Goal: Find contact information: Find contact information

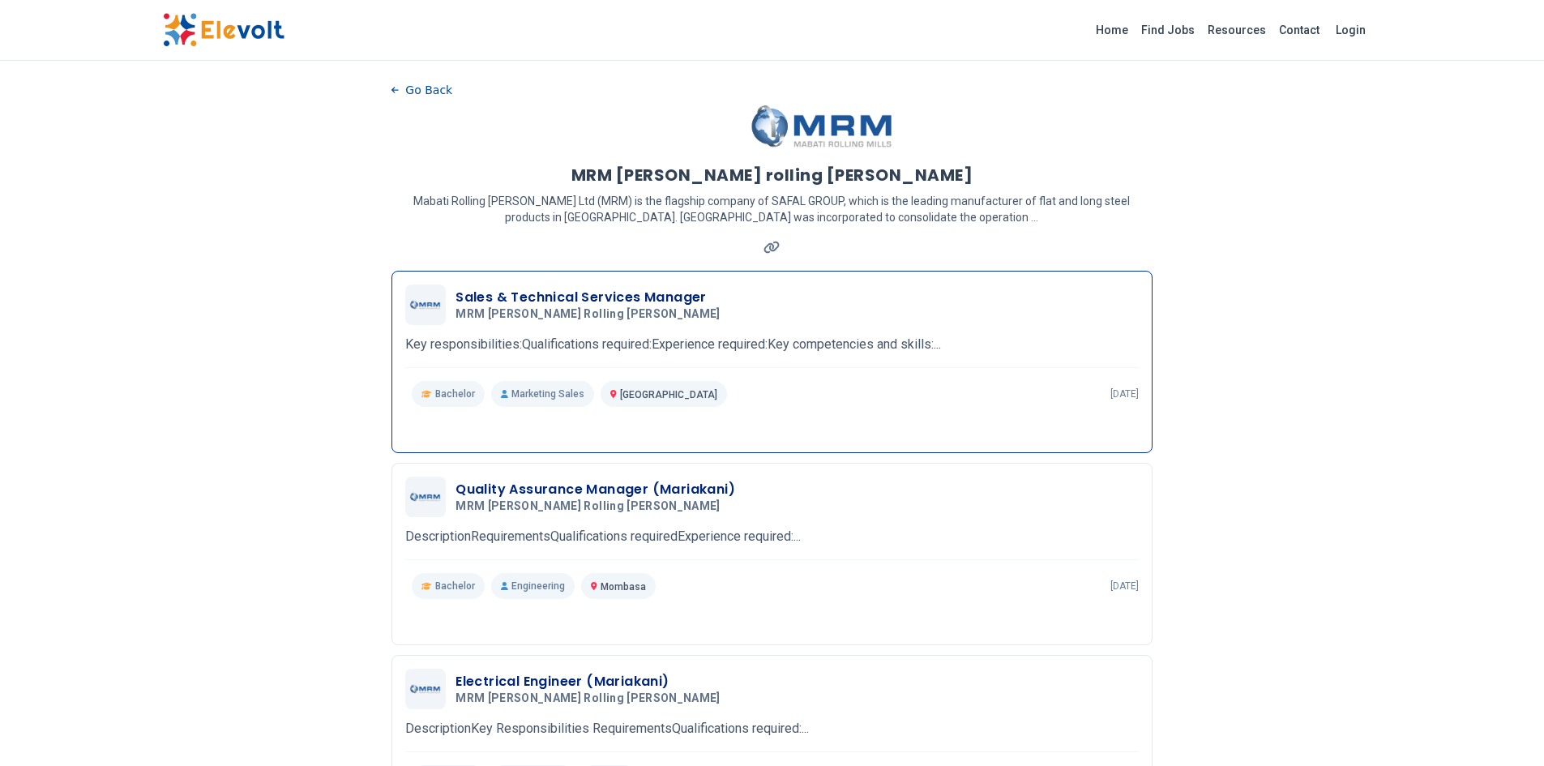
click at [884, 337] on p "Key responsibilities:Qualifications required:Experience required:Key competenci…" at bounding box center [771, 344] width 733 height 19
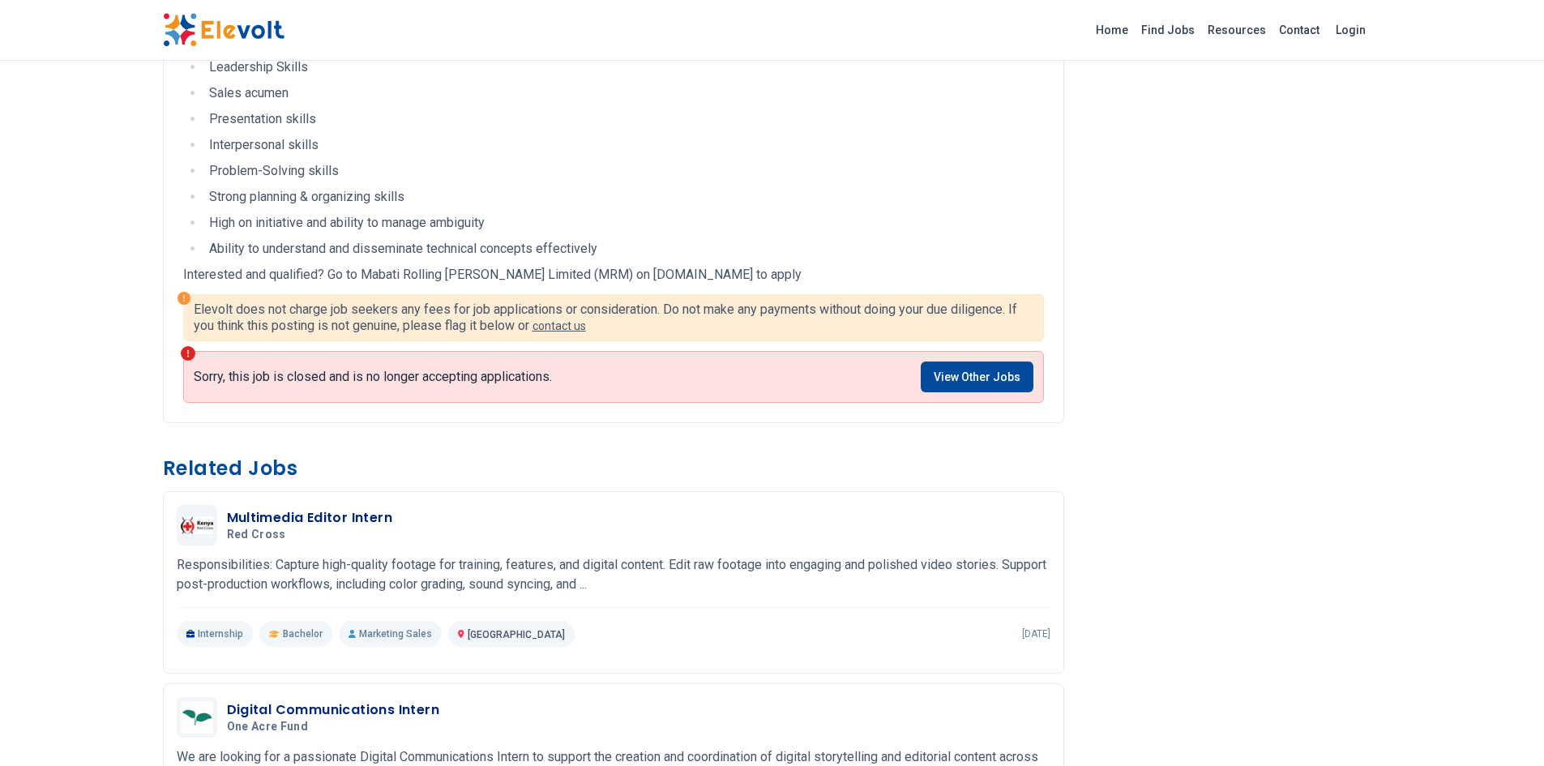
scroll to position [973, 0]
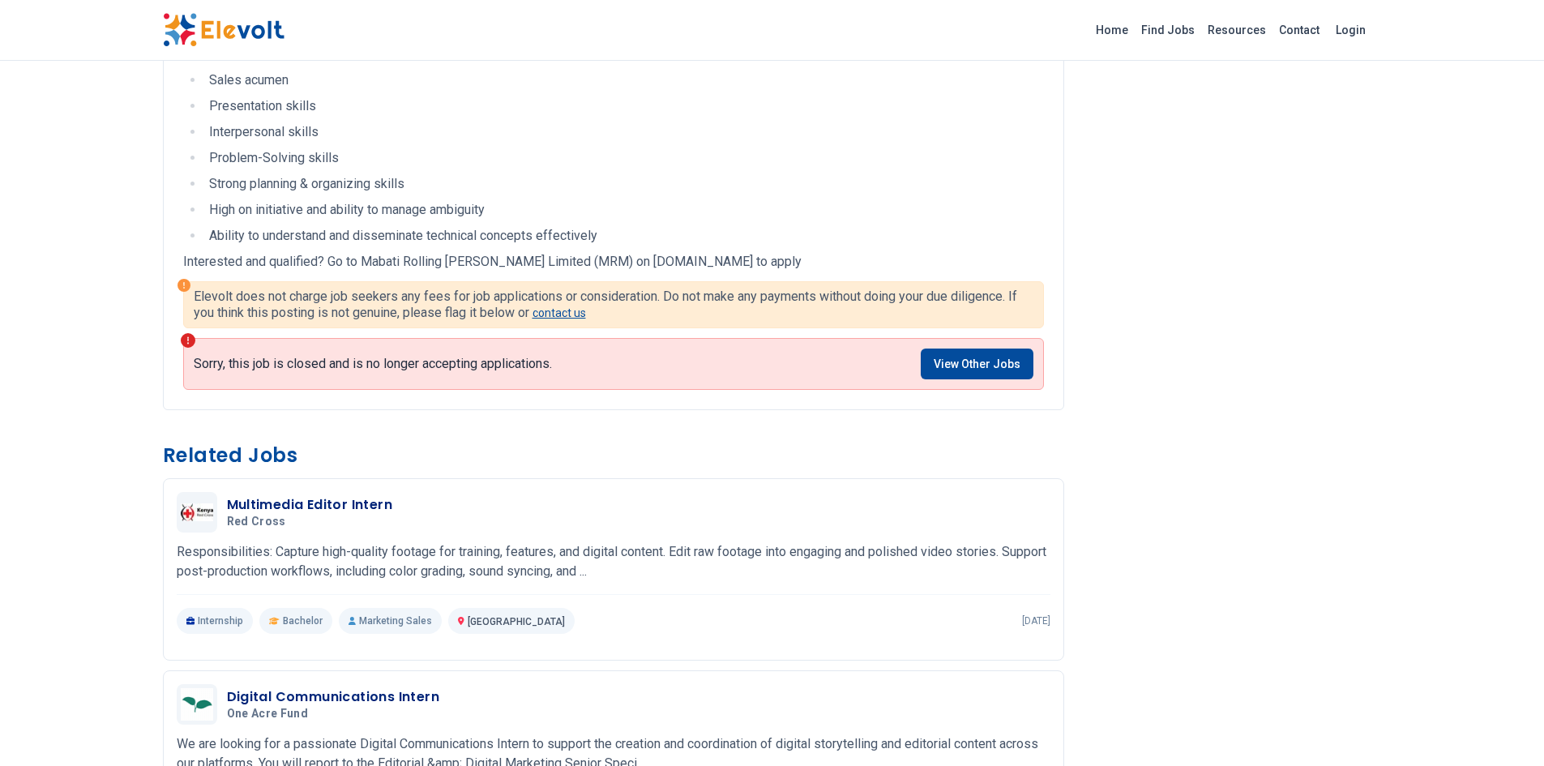
click at [562, 319] on link "contact us" at bounding box center [558, 312] width 53 height 13
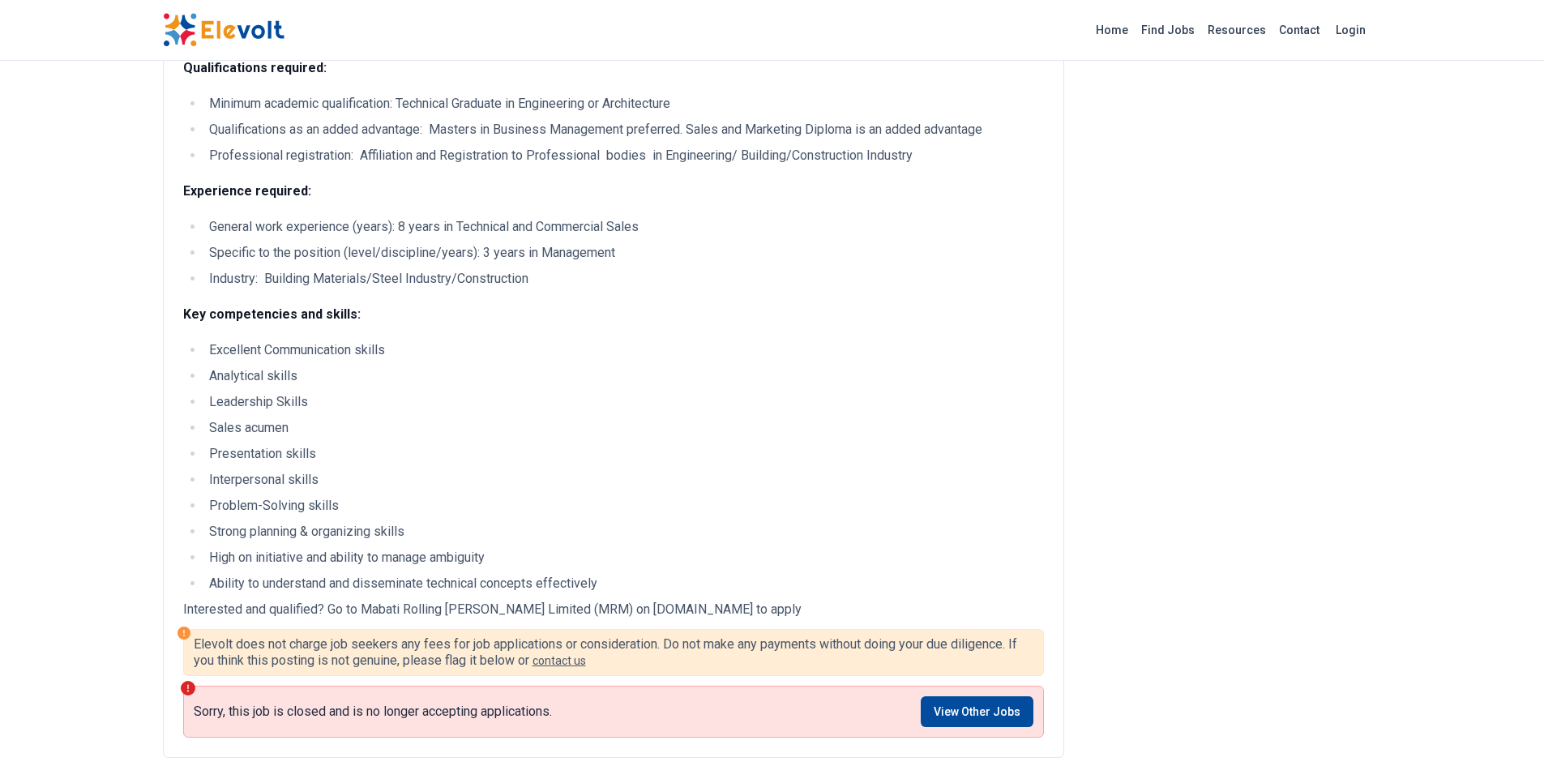
scroll to position [648, 0]
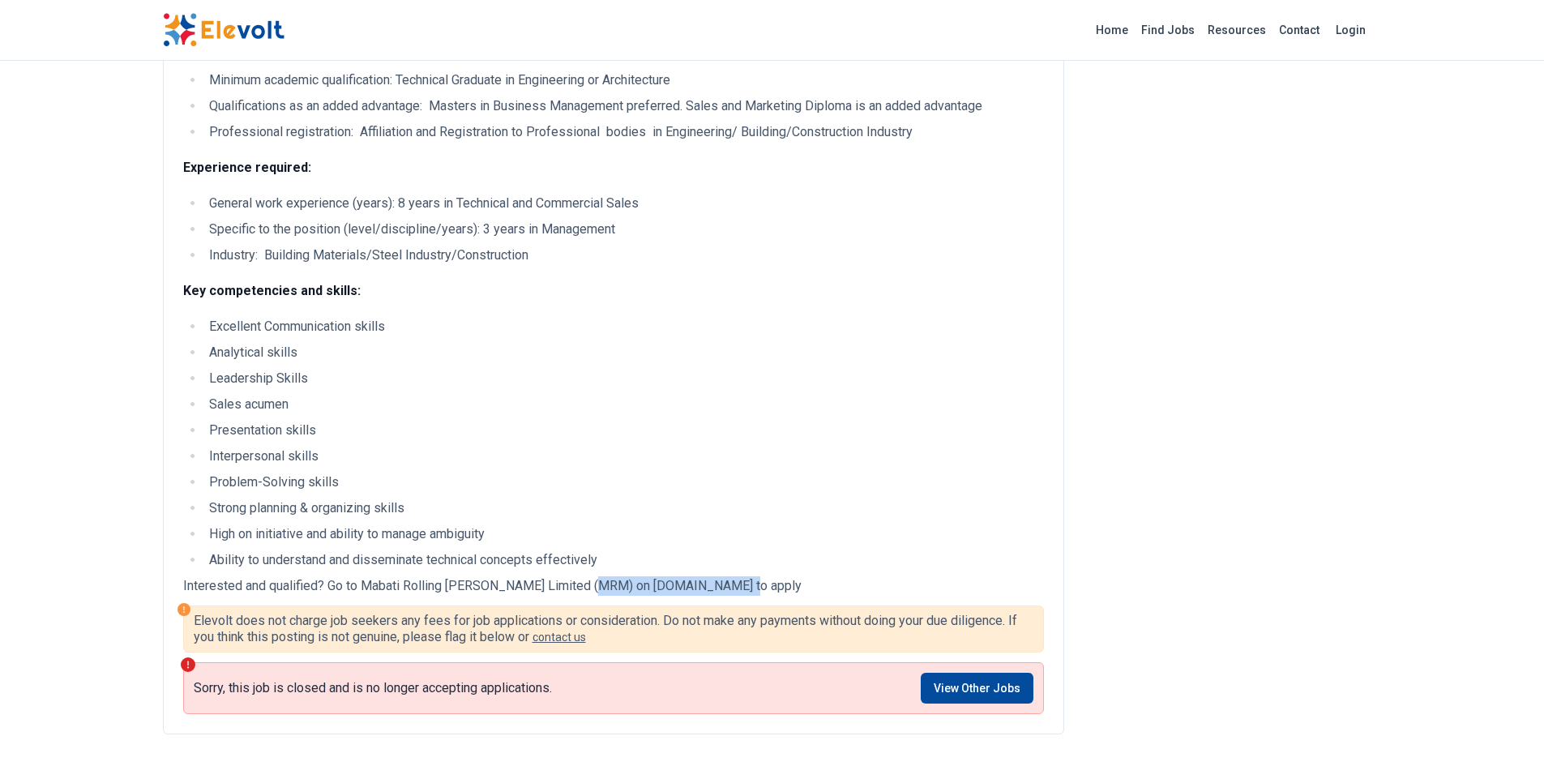
drag, startPoint x: 721, startPoint y: 605, endPoint x: 588, endPoint y: 609, distance: 133.8
click at [588, 596] on p "Interested and qualified? Go to Mabati Rolling Mills Limited (MRM) on safal.mci…" at bounding box center [613, 585] width 861 height 19
drag, startPoint x: 610, startPoint y: 598, endPoint x: 629, endPoint y: 601, distance: 18.9
copy p "safal.mcidirecthire.com"
